Goal: Information Seeking & Learning: Find specific fact

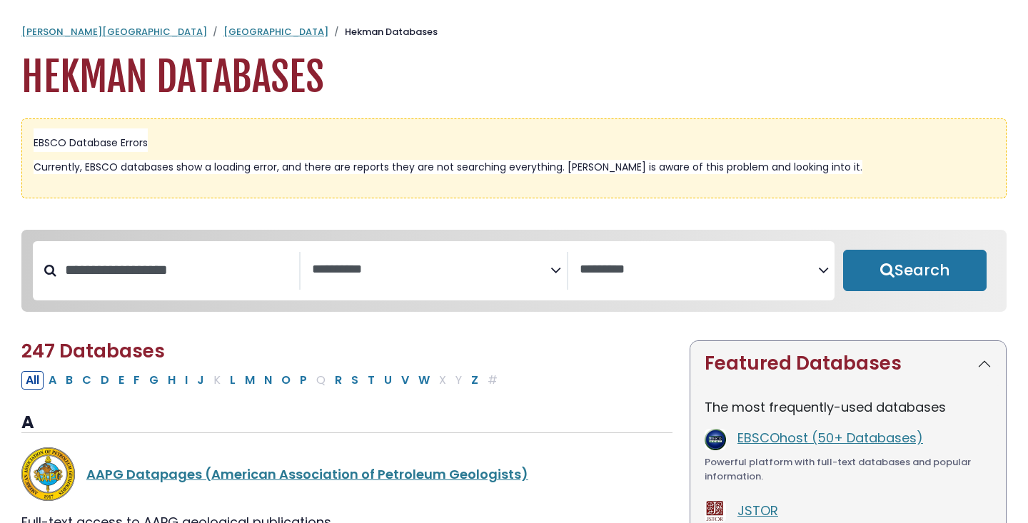
select select "Database Subject Filter"
select select "Database Vendors Filter"
click at [240, 276] on input "Search database by title or keyword" at bounding box center [177, 270] width 243 height 24
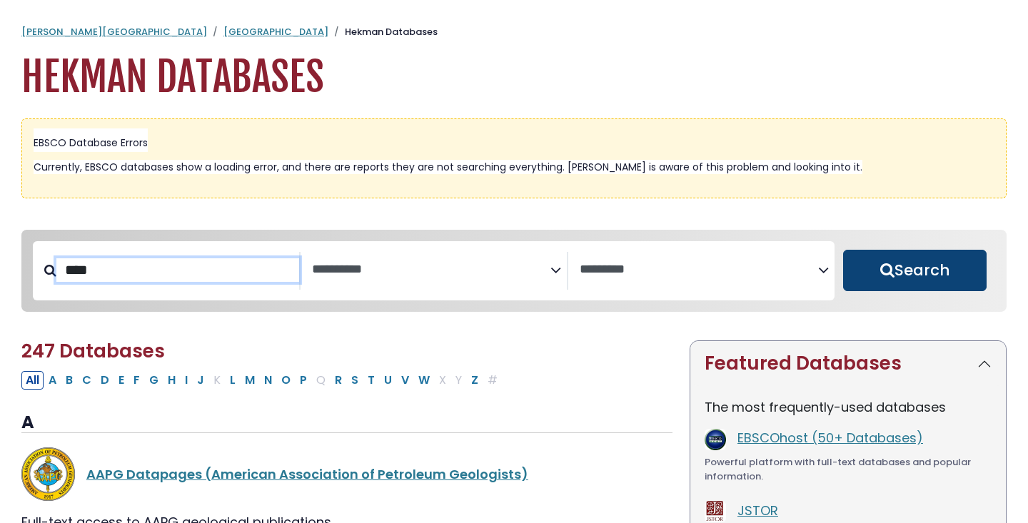
type input "****"
click at [886, 272] on button "Search" at bounding box center [914, 270] width 143 height 41
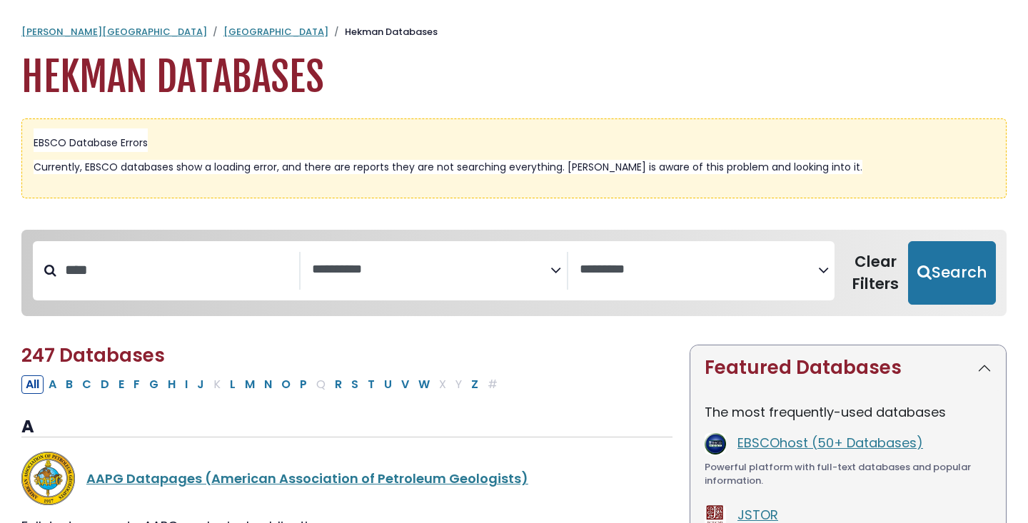
select select "Database Subject Filter"
select select "Database Vendors Filter"
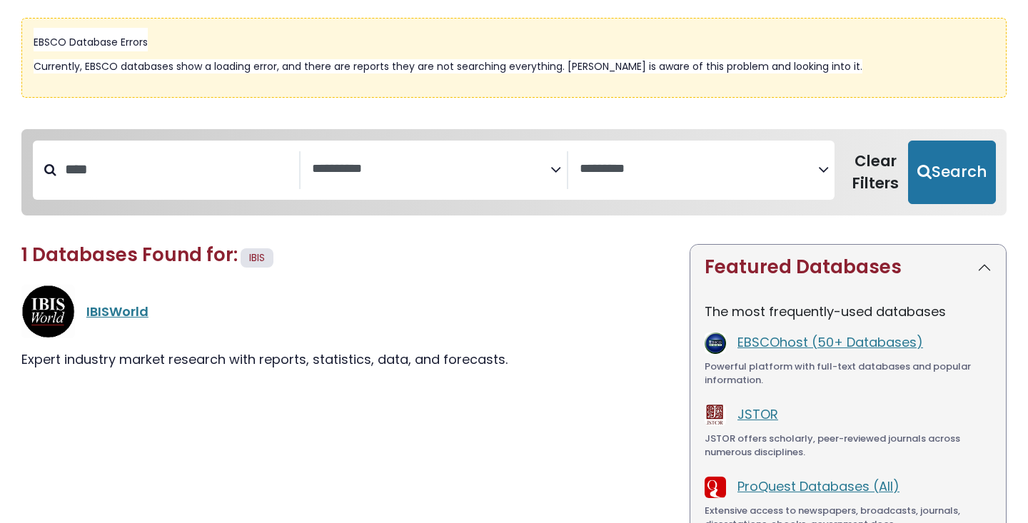
scroll to position [108, 0]
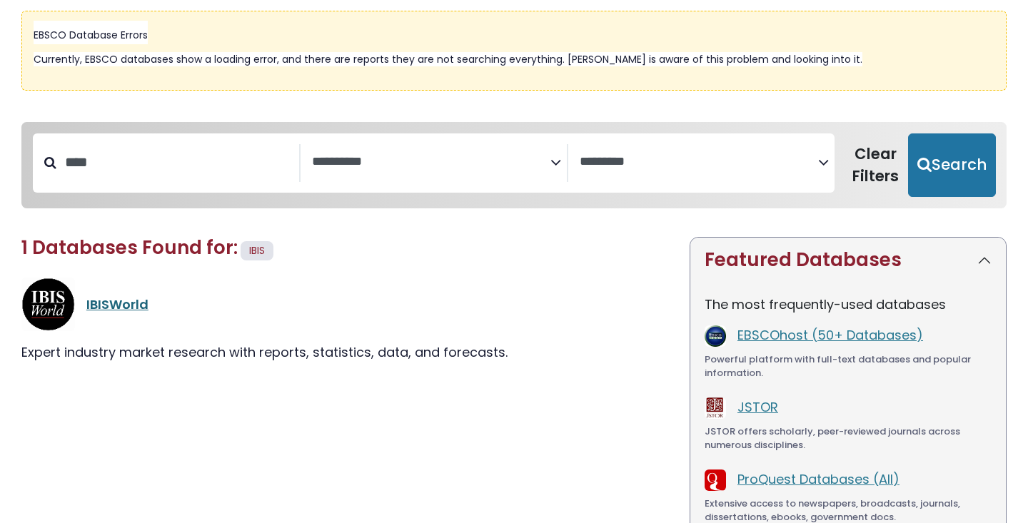
click at [133, 302] on link "IBISWorld" at bounding box center [117, 305] width 62 height 18
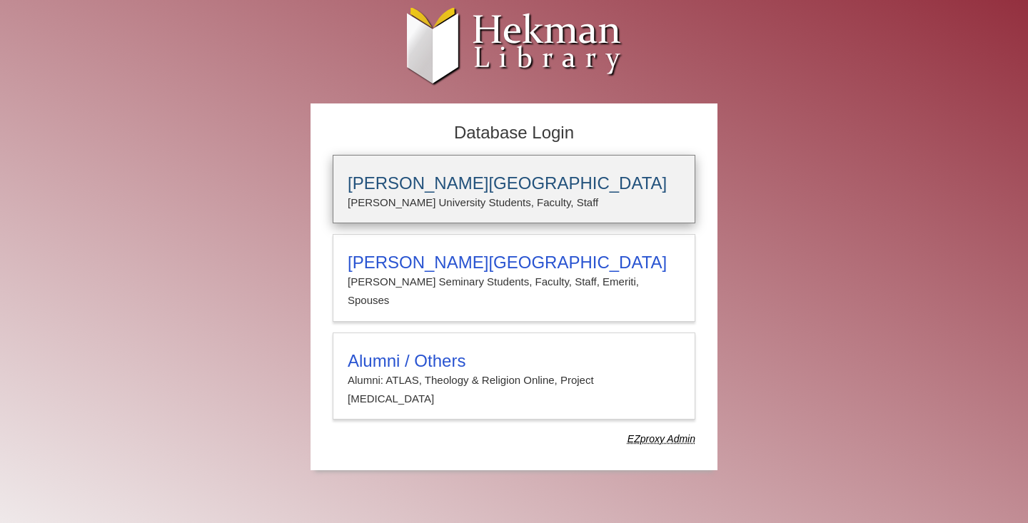
click at [463, 186] on h3 "[PERSON_NAME][GEOGRAPHIC_DATA]" at bounding box center [514, 183] width 333 height 20
